Goal: Information Seeking & Learning: Check status

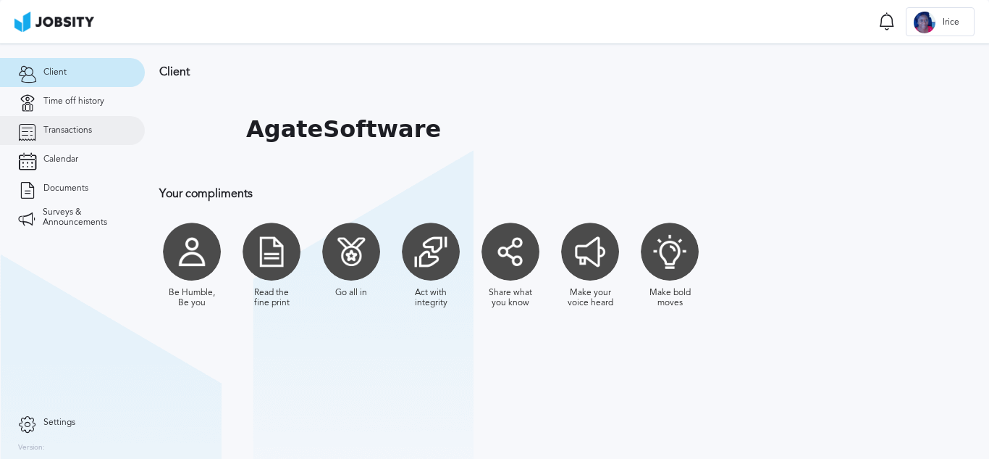
click at [66, 134] on span "Transactions" at bounding box center [67, 130] width 49 height 10
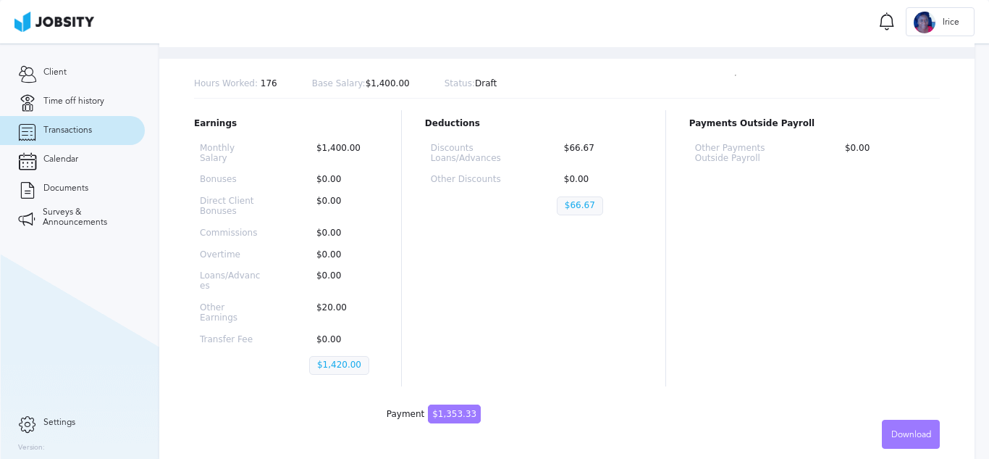
scroll to position [144, 0]
click at [442, 256] on div "Deductions Discounts Loans/Advances $66.67 Other Discounts $0.00 $66.67" at bounding box center [533, 247] width 217 height 276
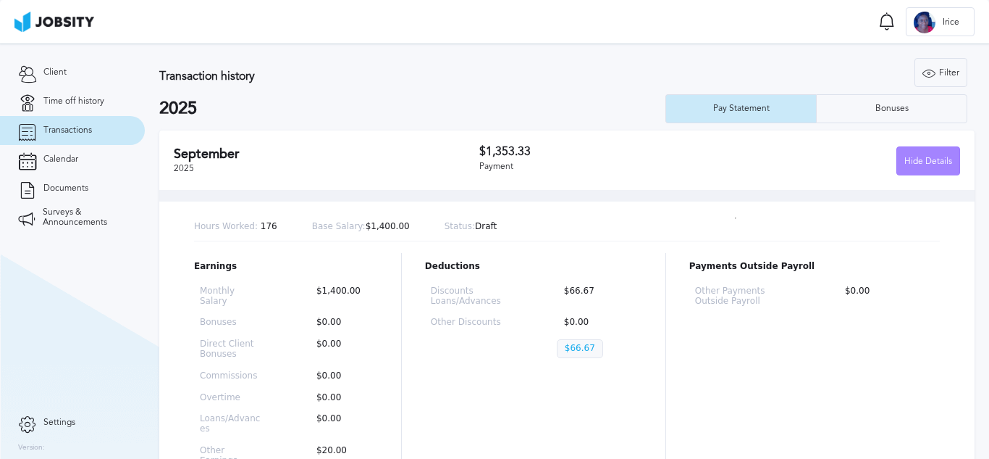
click at [903, 168] on div "Hide Details" at bounding box center [928, 161] width 62 height 29
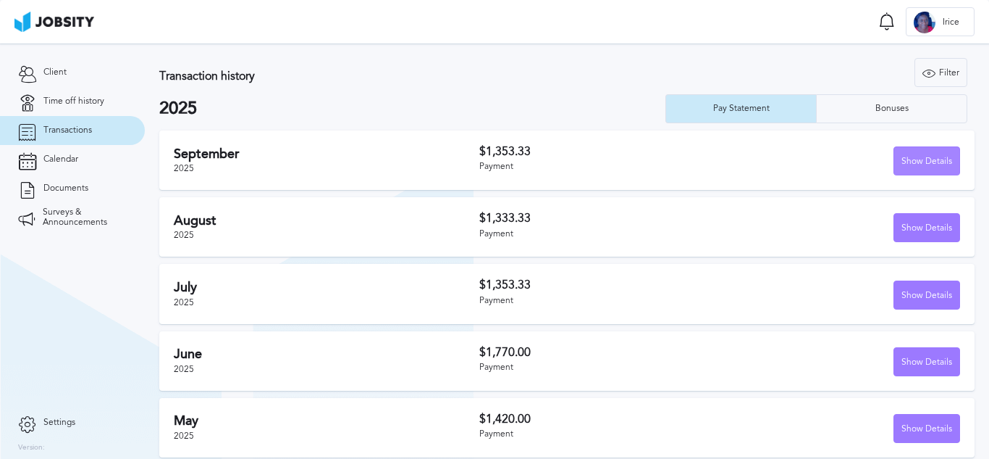
click at [934, 168] on div "Show Details" at bounding box center [927, 161] width 65 height 29
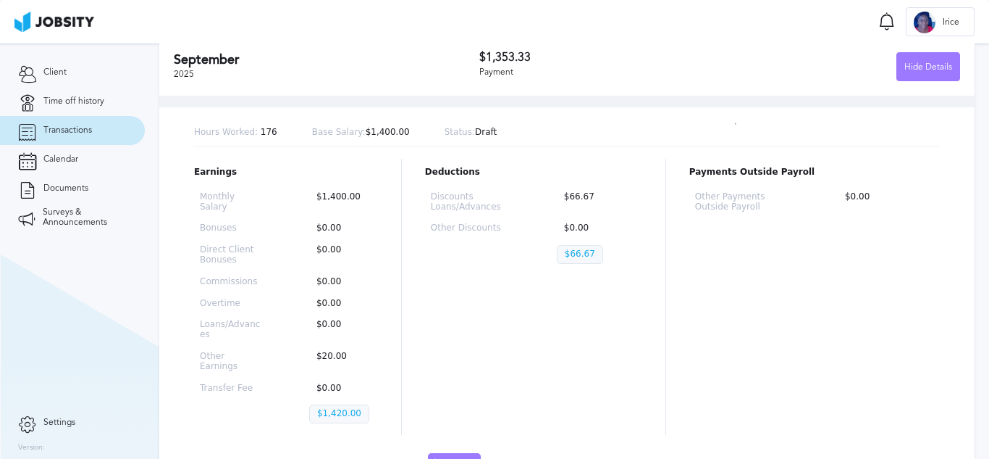
scroll to position [95, 0]
click at [482, 329] on div "Deductions Discounts Loans/Advances $66.67 Other Discounts $0.00 $66.67" at bounding box center [533, 296] width 217 height 276
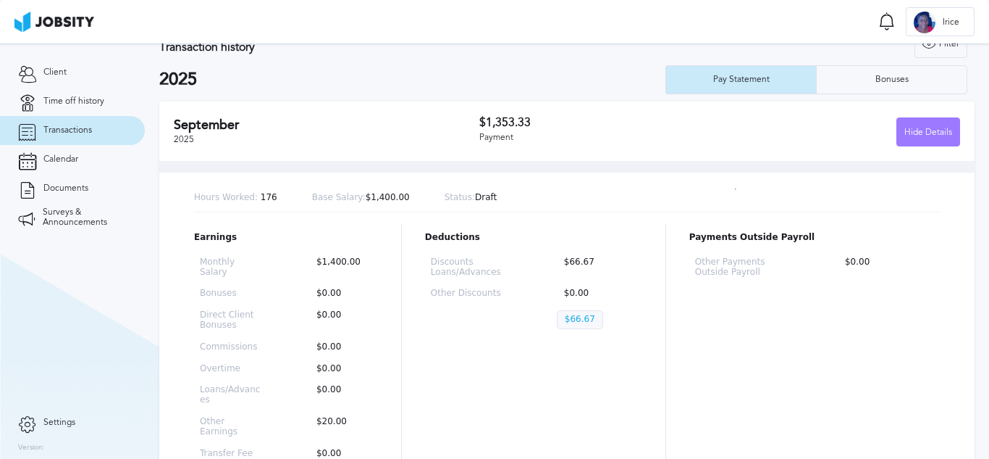
scroll to position [0, 0]
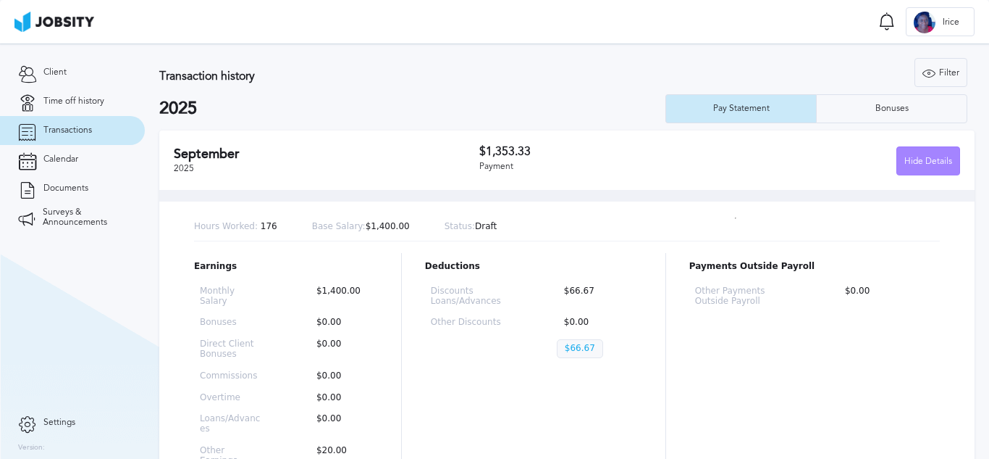
click at [915, 164] on div "Hide Details" at bounding box center [928, 161] width 62 height 29
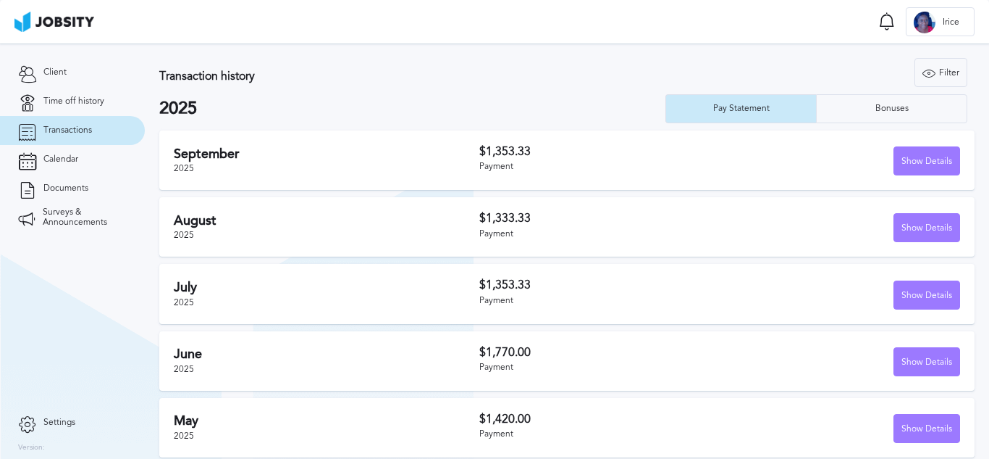
click at [529, 99] on h2 "2025" at bounding box center [412, 109] width 506 height 20
click at [900, 164] on div "Show Details" at bounding box center [927, 161] width 65 height 29
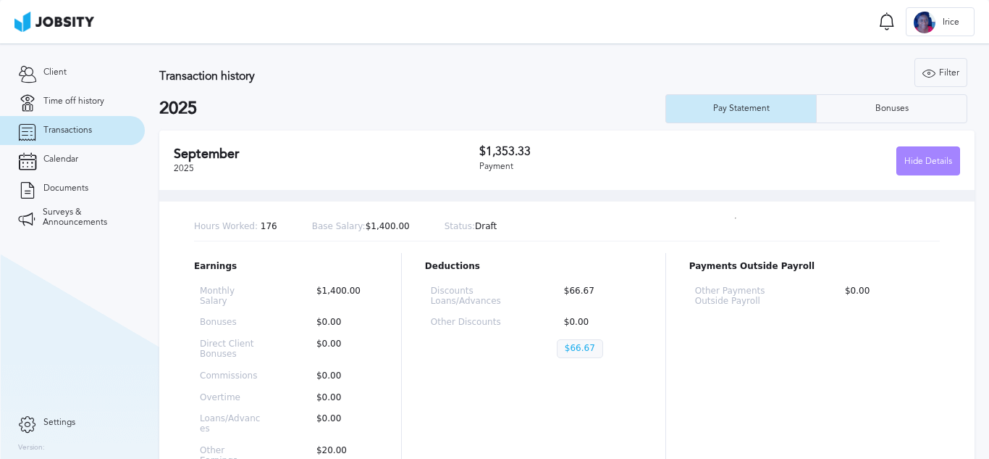
click at [925, 159] on div "Hide Details" at bounding box center [928, 161] width 62 height 29
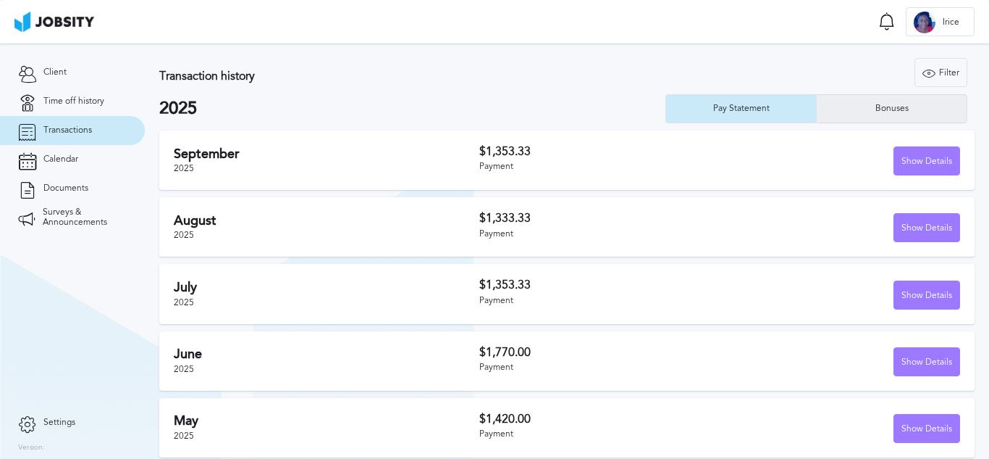
click at [859, 97] on div "Bonuses" at bounding box center [892, 108] width 150 height 29
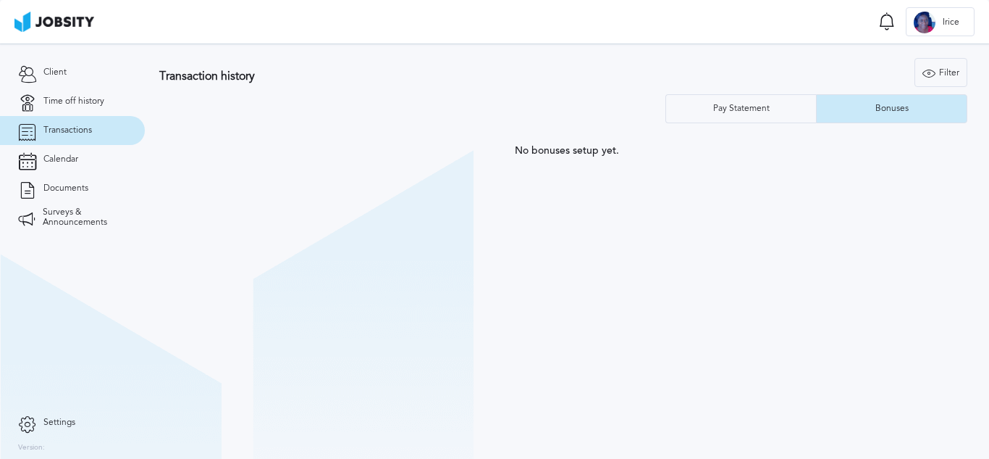
click at [761, 92] on div "Transaction history Filter Years Pay Statement Bonuses" at bounding box center [567, 90] width 816 height 65
